Goal: Task Accomplishment & Management: Use online tool/utility

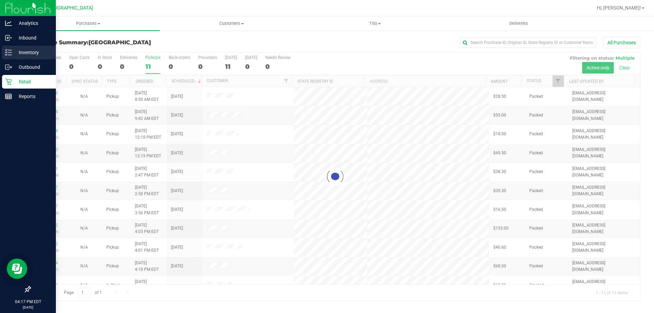
click at [10, 55] on icon at bounding box center [8, 52] width 7 height 7
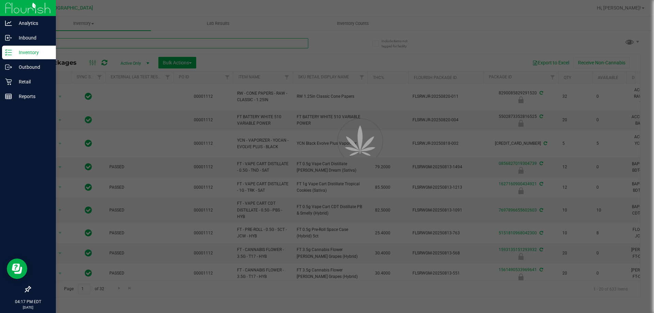
click at [87, 41] on input "text" at bounding box center [169, 43] width 278 height 10
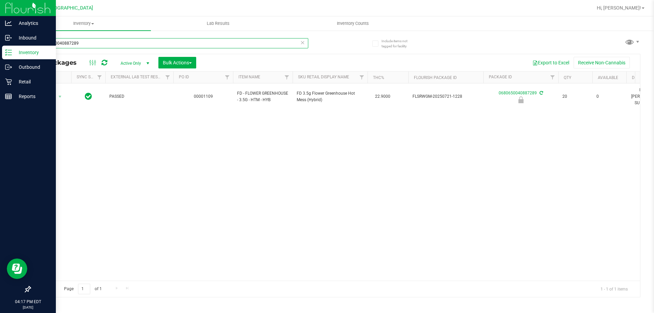
type input "0680650040887289"
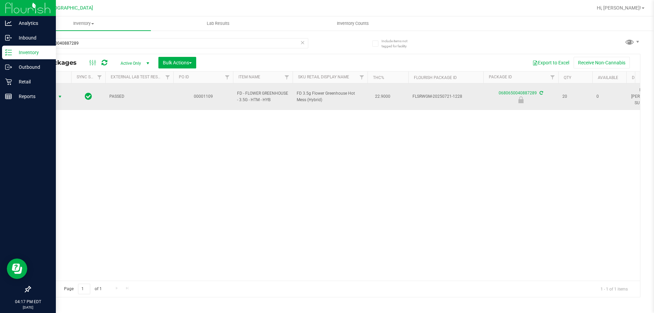
click at [58, 94] on span "select" at bounding box center [59, 96] width 5 height 5
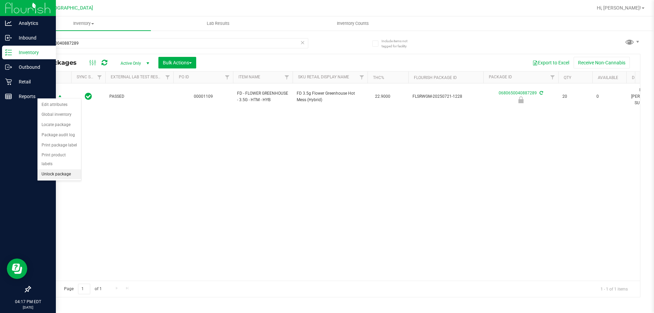
click at [66, 169] on li "Unlock package" at bounding box center [59, 174] width 44 height 10
